Goal: Task Accomplishment & Management: Manage account settings

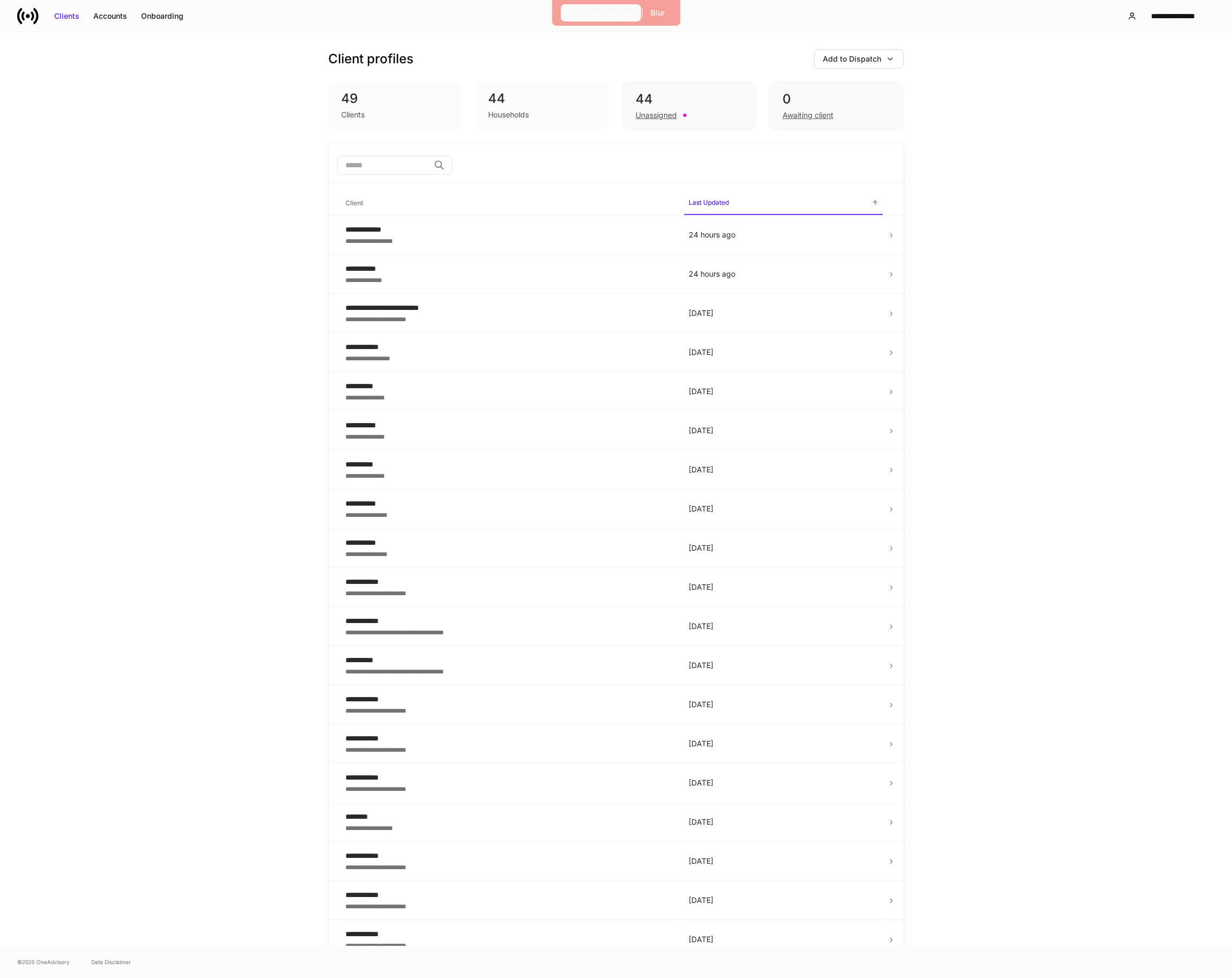
click at [568, 17] on div "Exit Impersonation" at bounding box center [601, 13] width 66 height 11
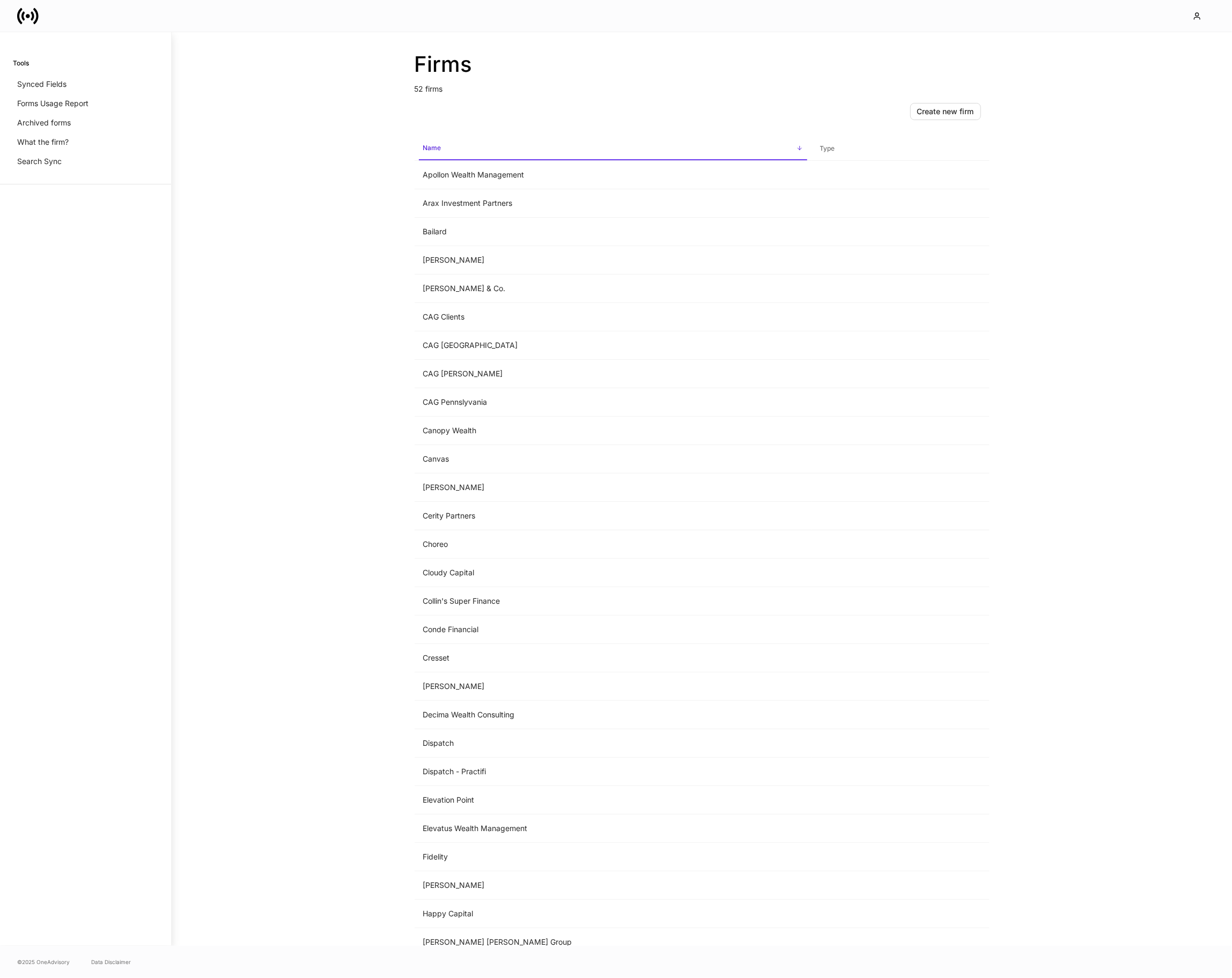
click at [34, 17] on icon at bounding box center [32, 16] width 3 height 9
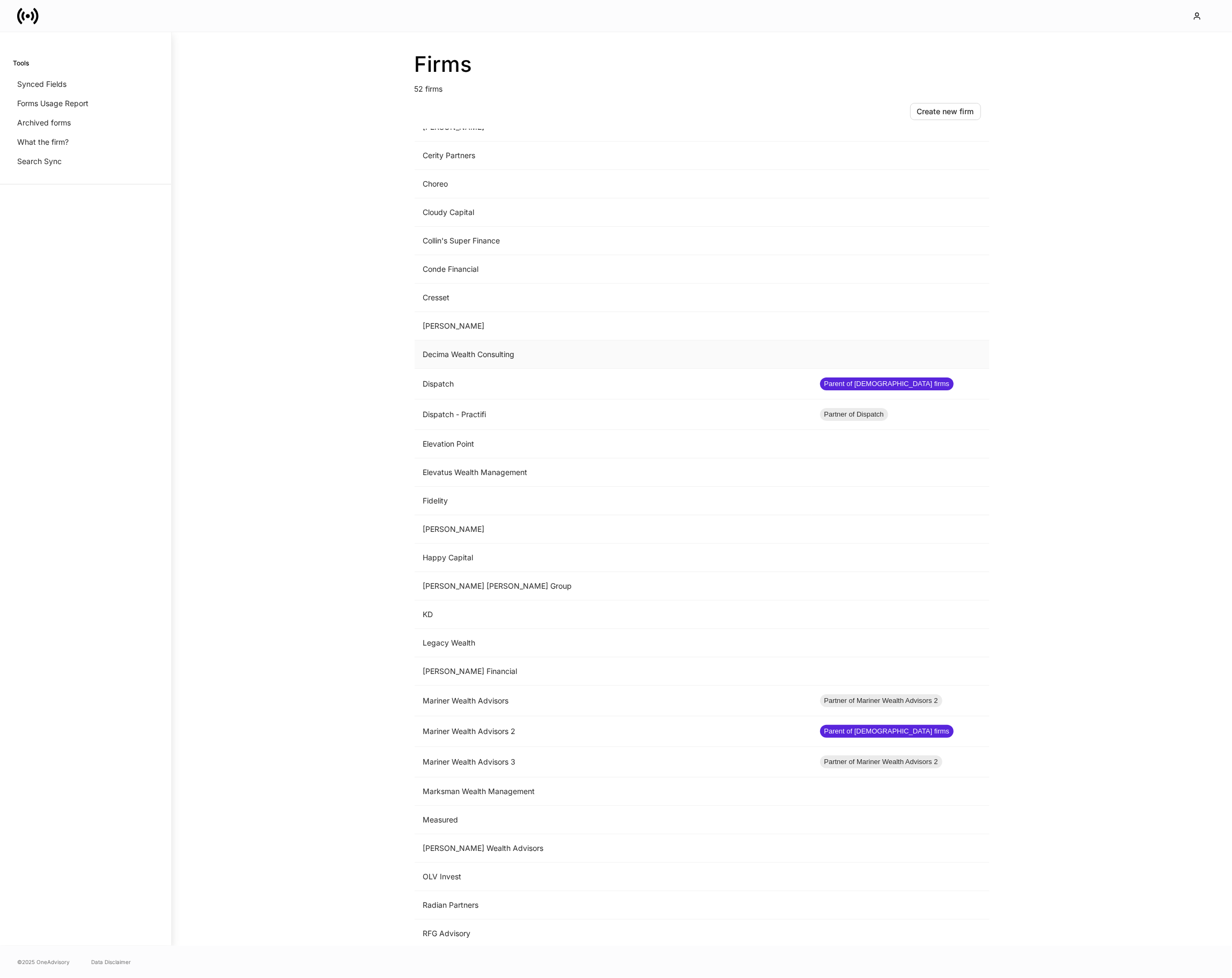
scroll to position [123, 0]
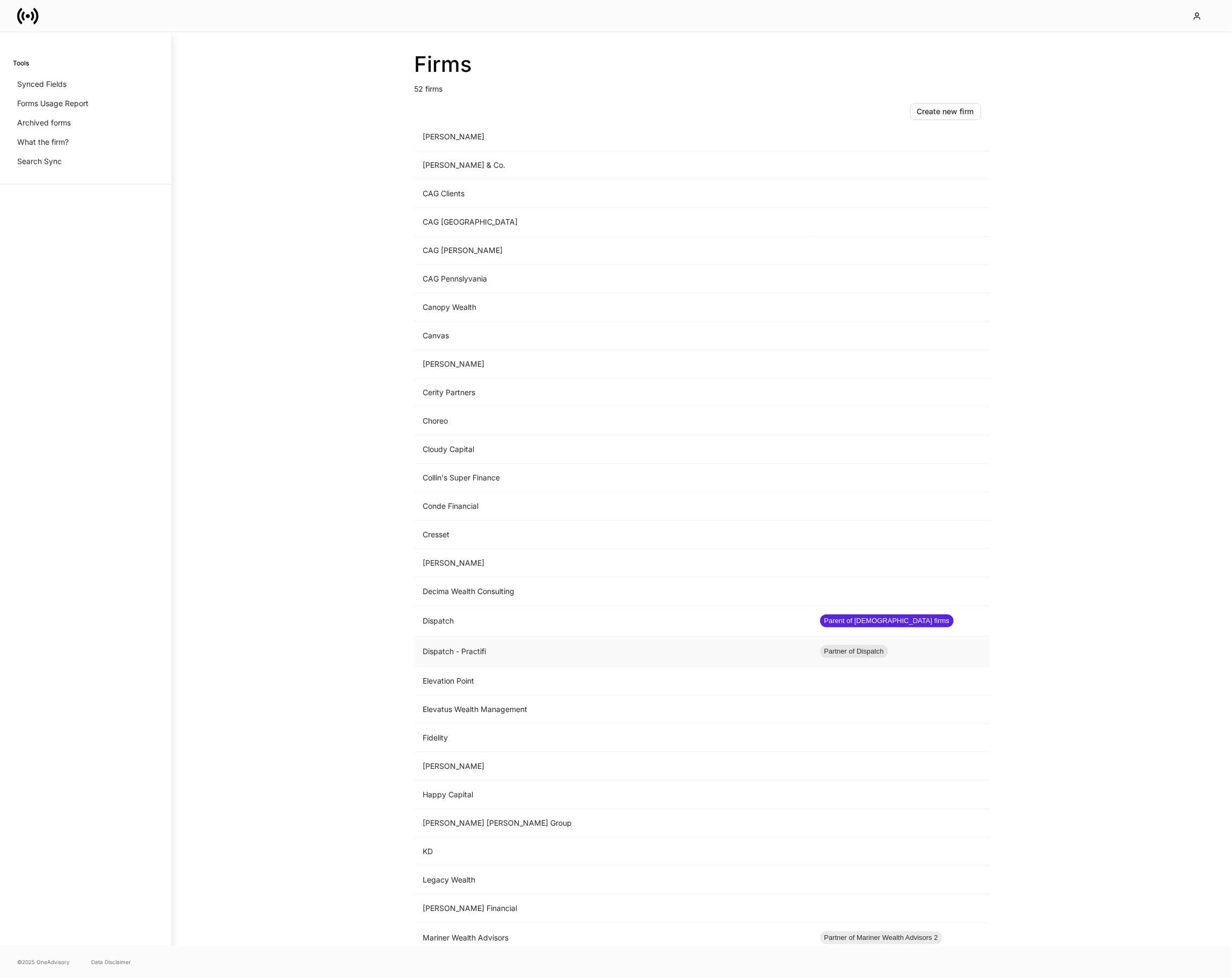
click at [473, 658] on td "Dispatch - Practifi" at bounding box center [613, 652] width 397 height 31
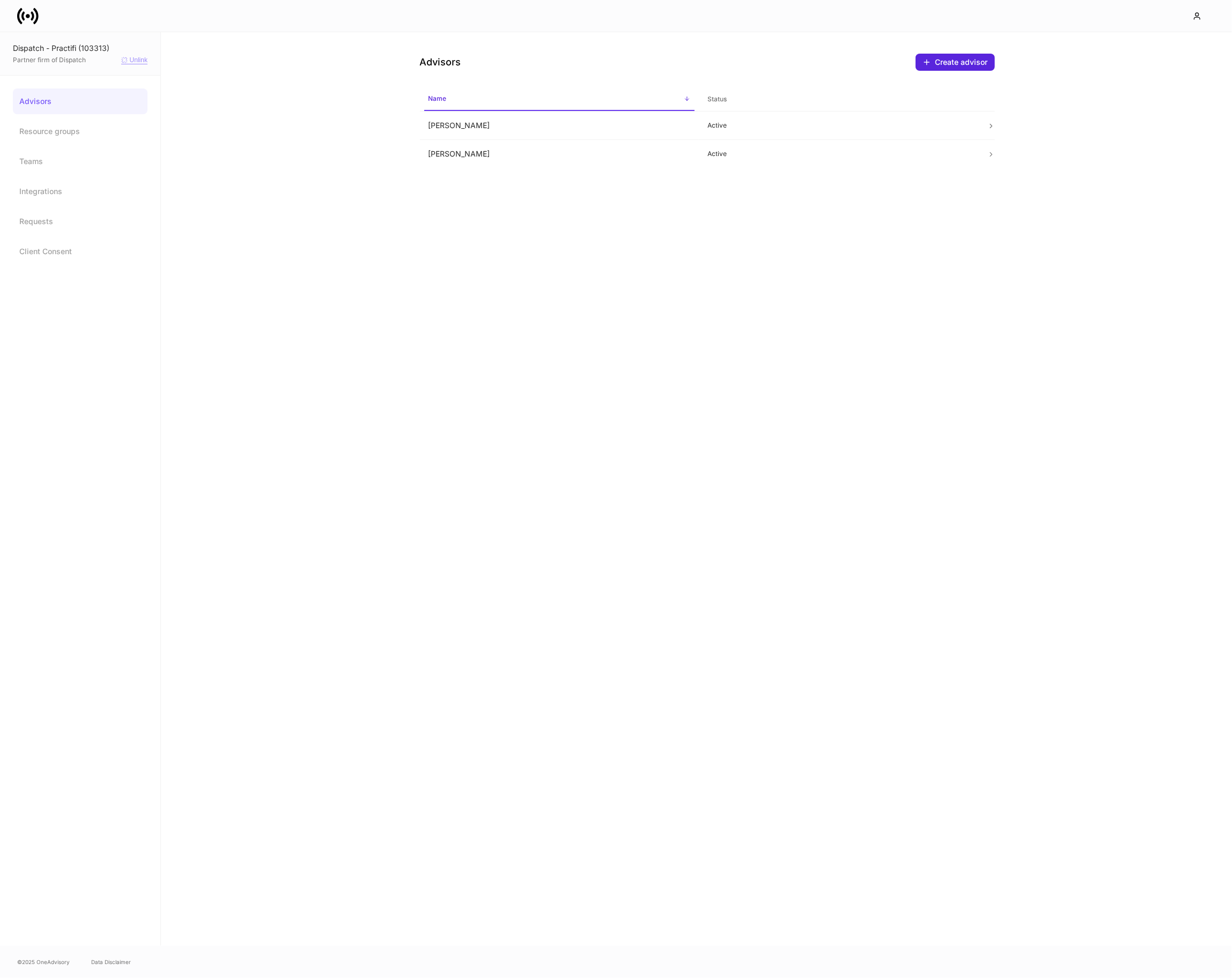
click at [145, 59] on div "Unlink" at bounding box center [134, 60] width 26 height 8
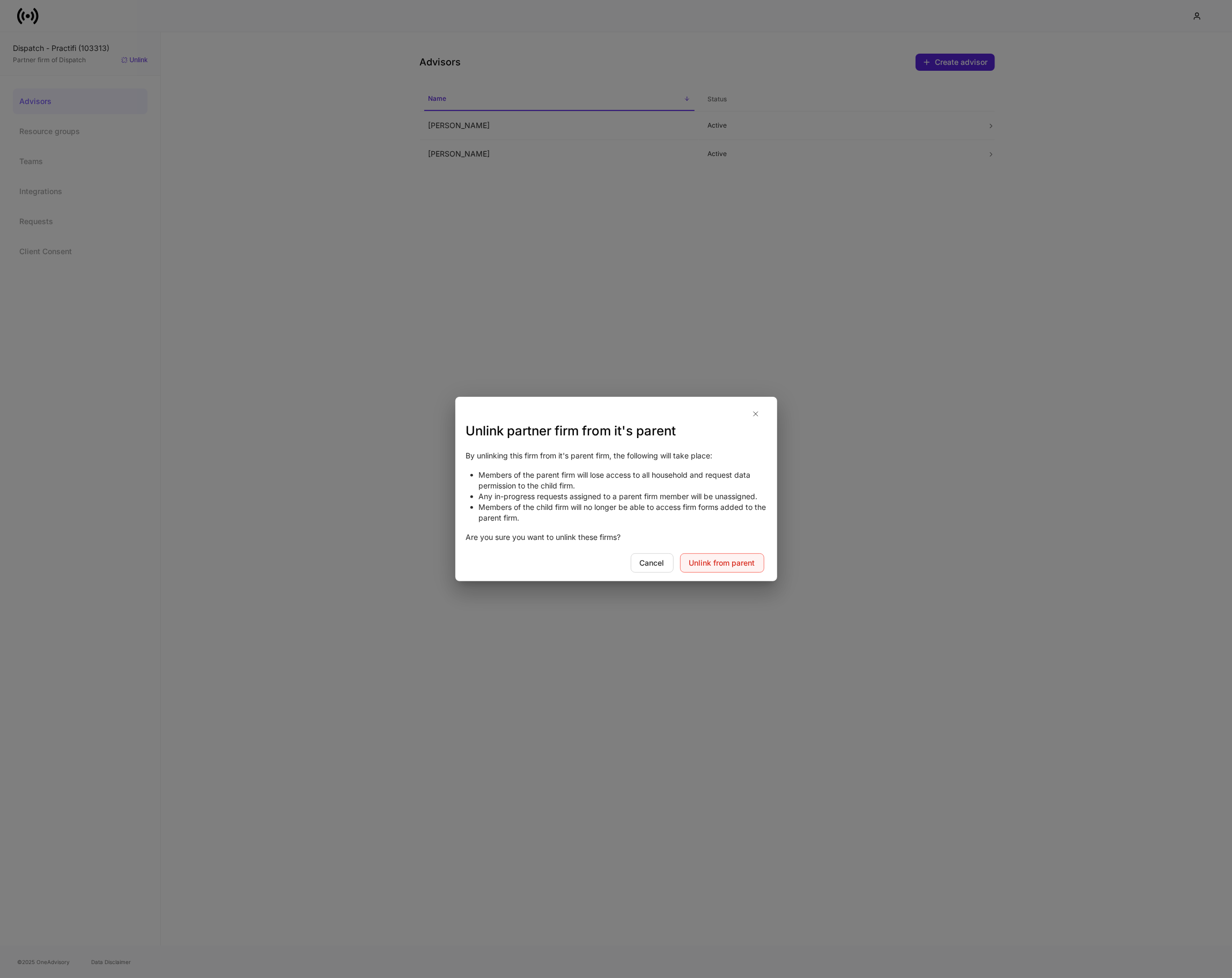
click at [712, 562] on div "Unlink from parent" at bounding box center [722, 563] width 66 height 11
